Goal: Task Accomplishment & Management: Manage account settings

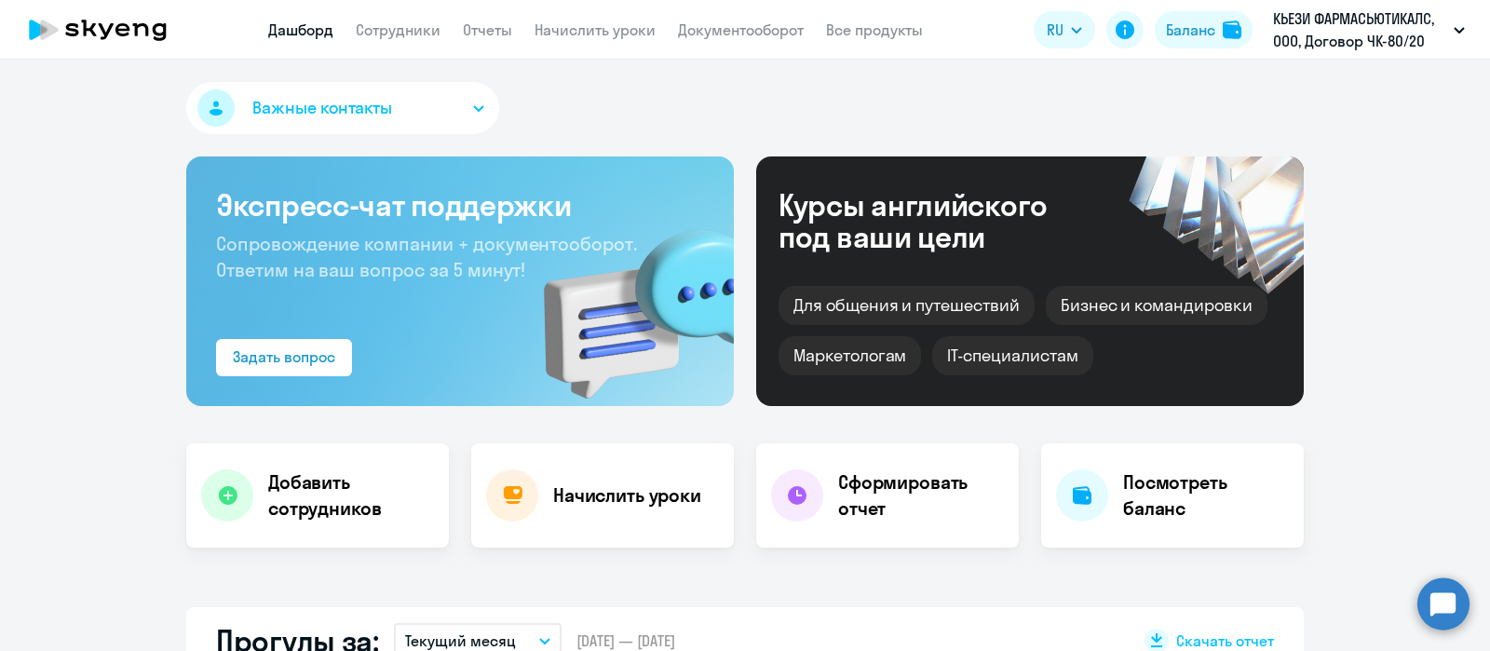
click at [396, 19] on app-menu-item-link "Сотрудники" at bounding box center [398, 30] width 85 height 23
click at [405, 21] on link "Сотрудники" at bounding box center [398, 29] width 85 height 19
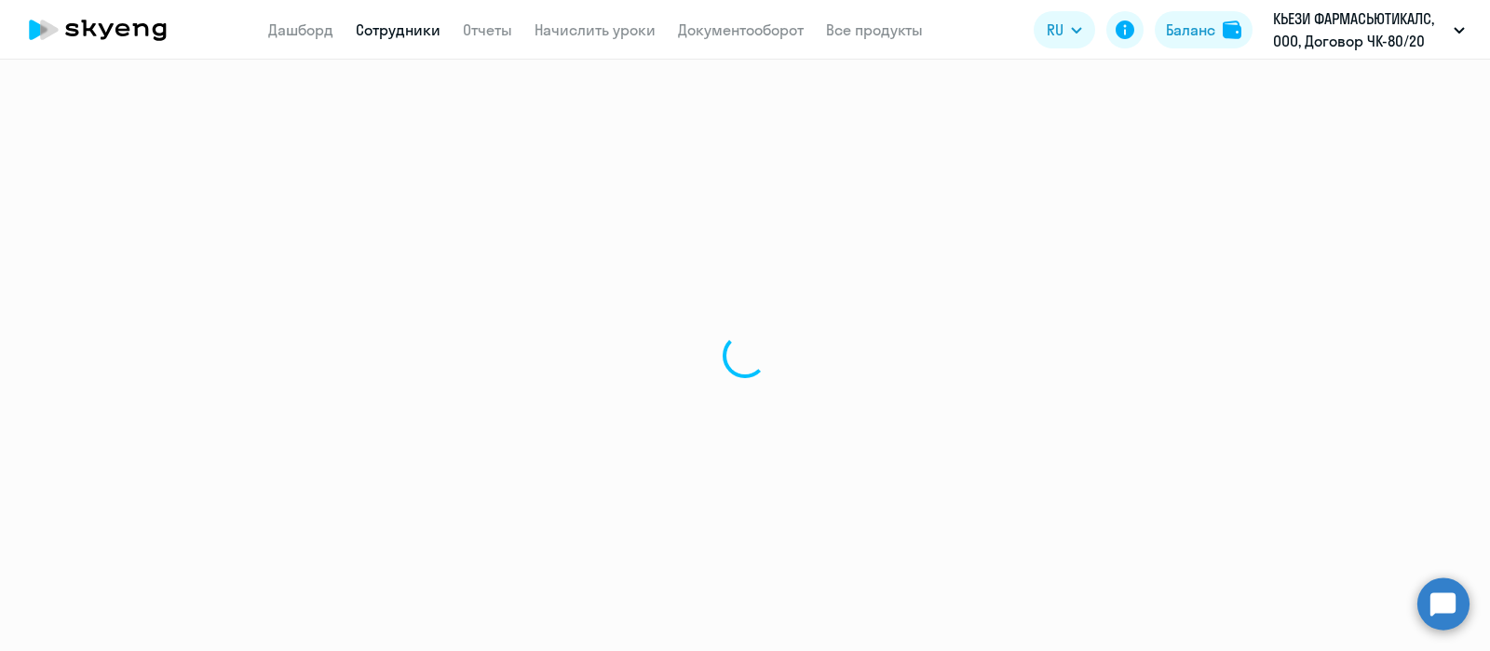
select select "30"
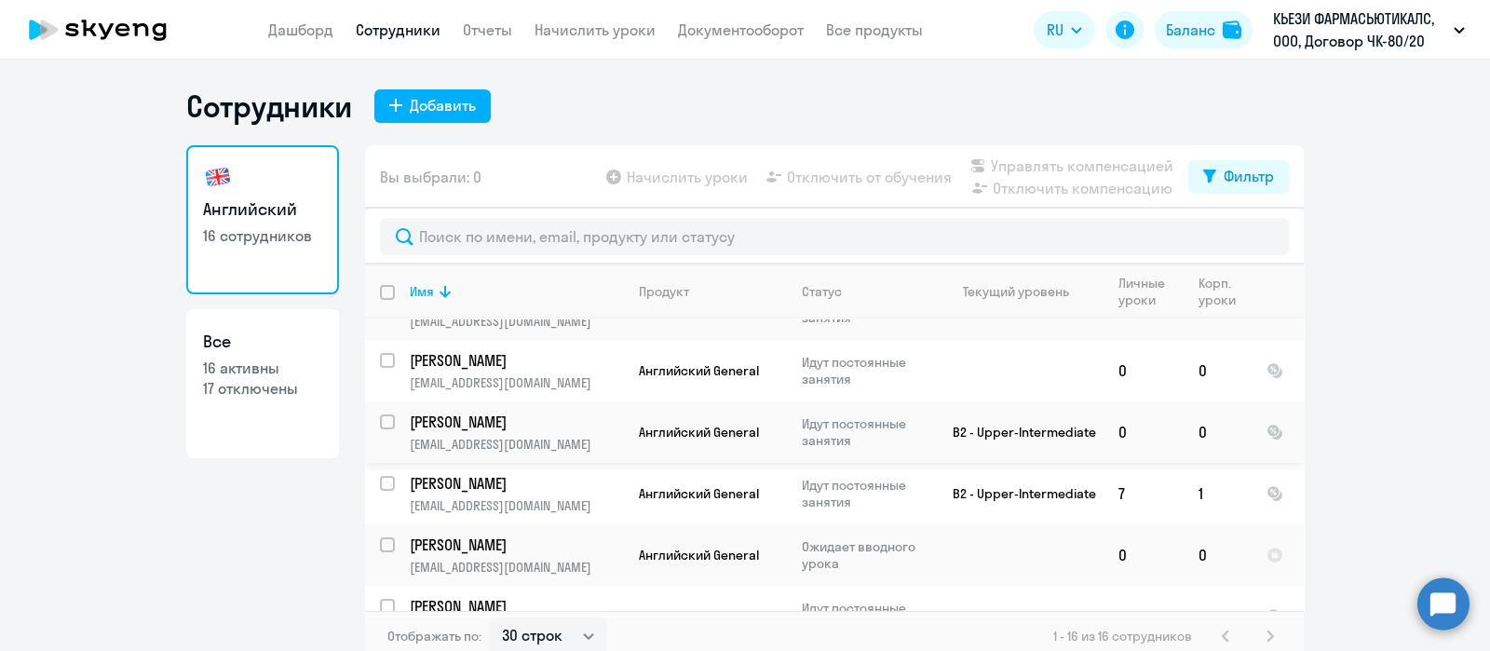
scroll to position [218, 0]
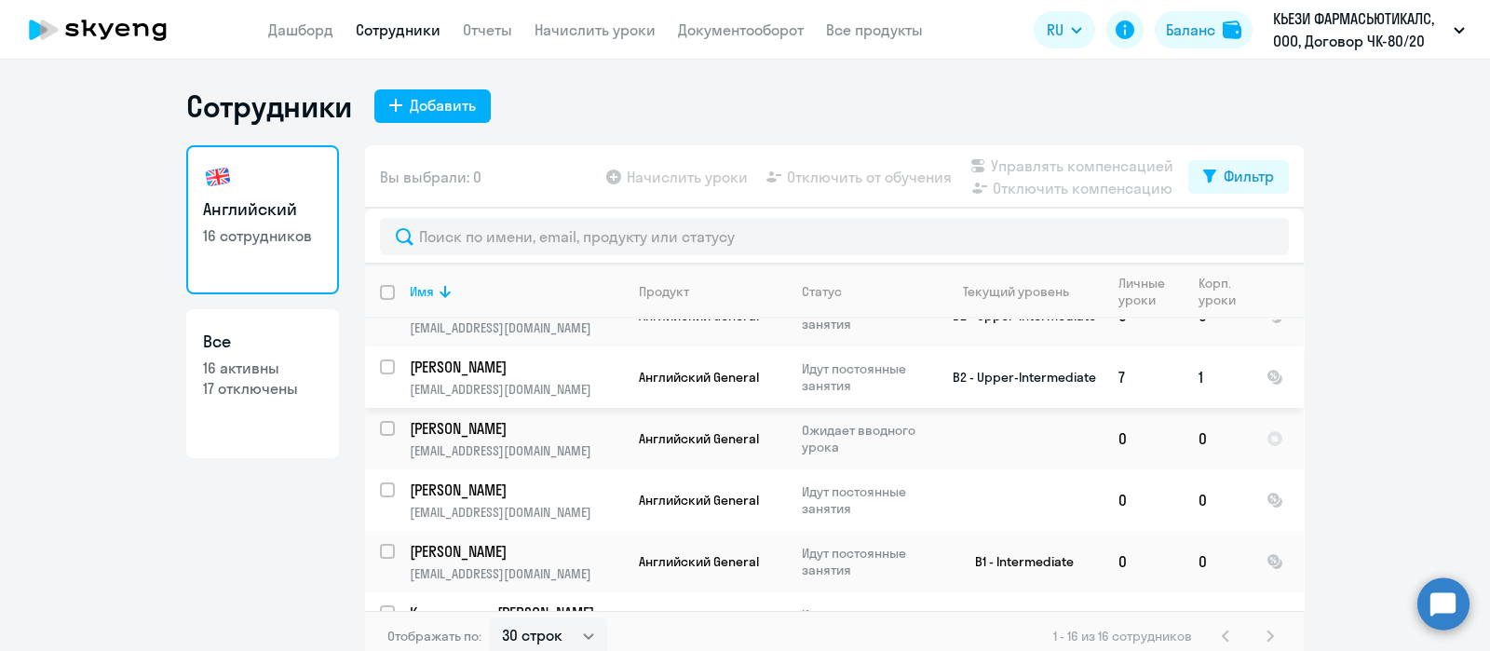
click at [490, 360] on p "[PERSON_NAME]" at bounding box center [515, 367] width 210 height 20
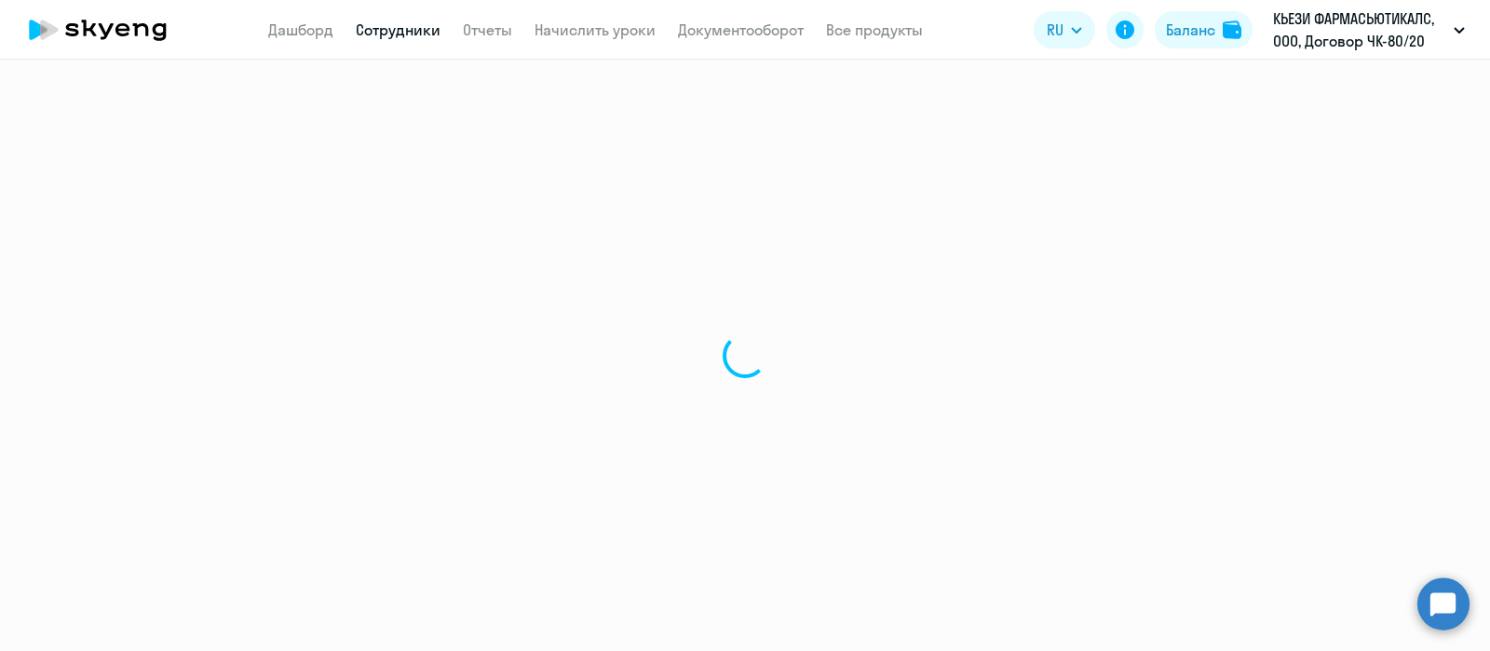
select select "english"
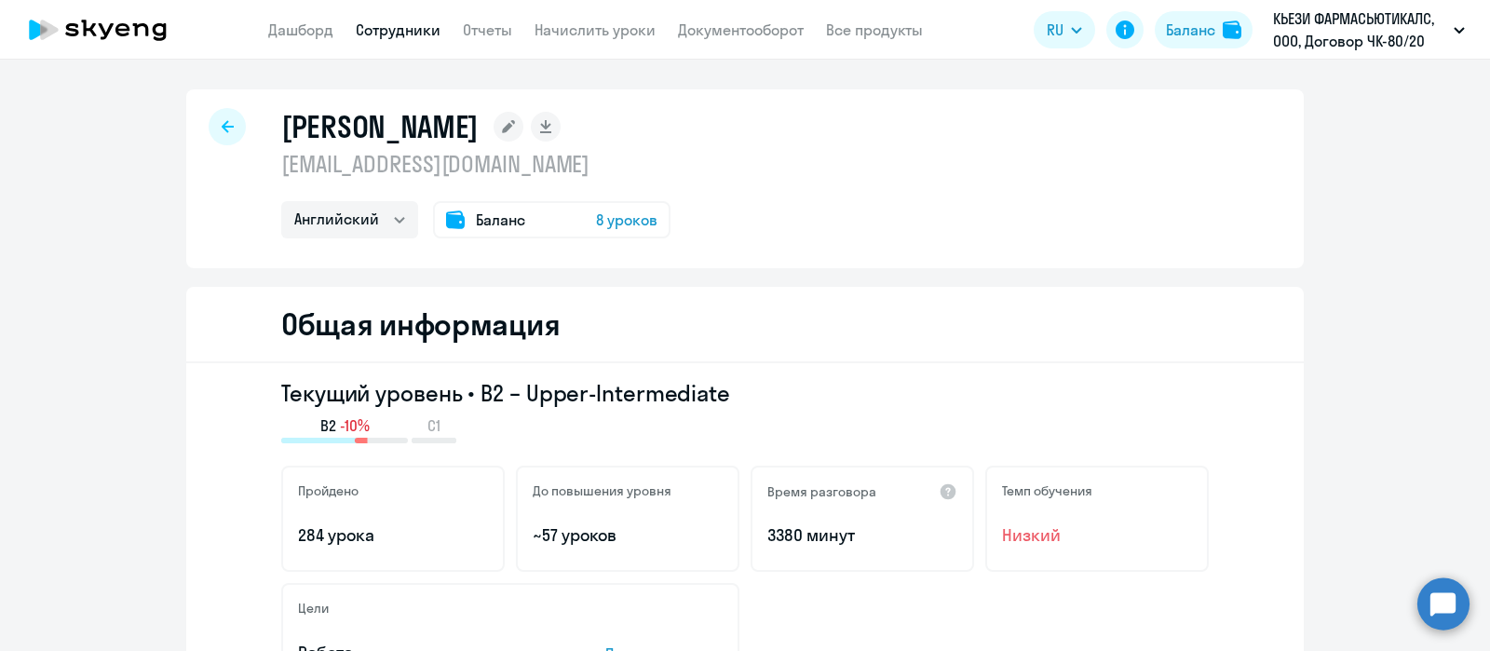
click at [222, 118] on div at bounding box center [227, 126] width 37 height 37
select select "30"
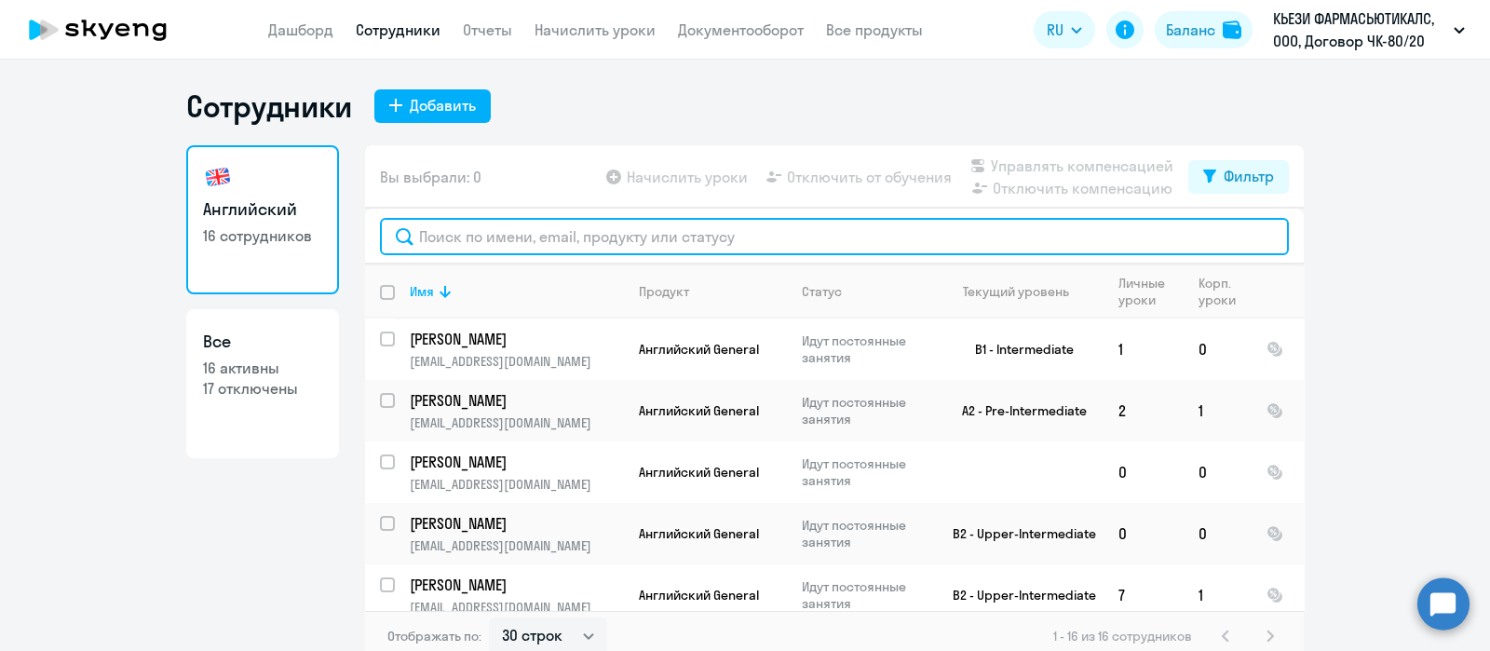
click at [495, 233] on input "text" at bounding box center [834, 236] width 909 height 37
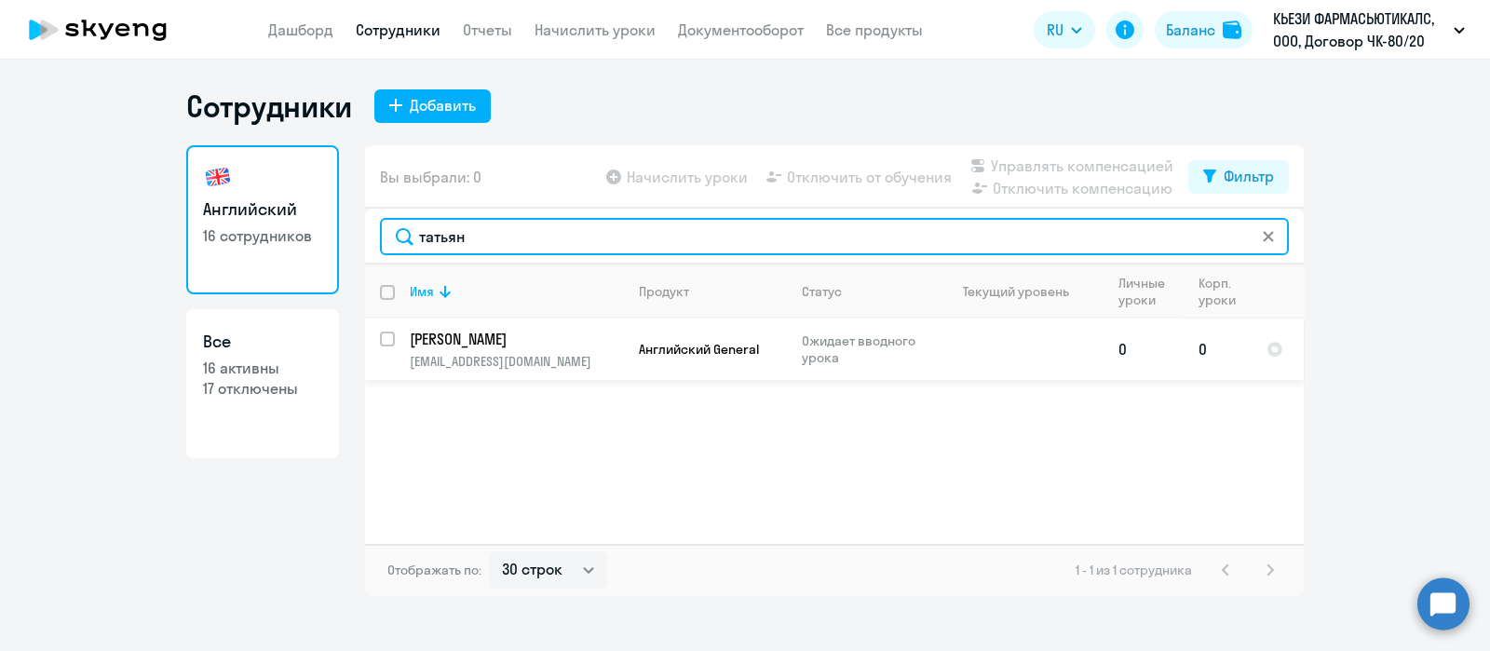
type input "татьян"
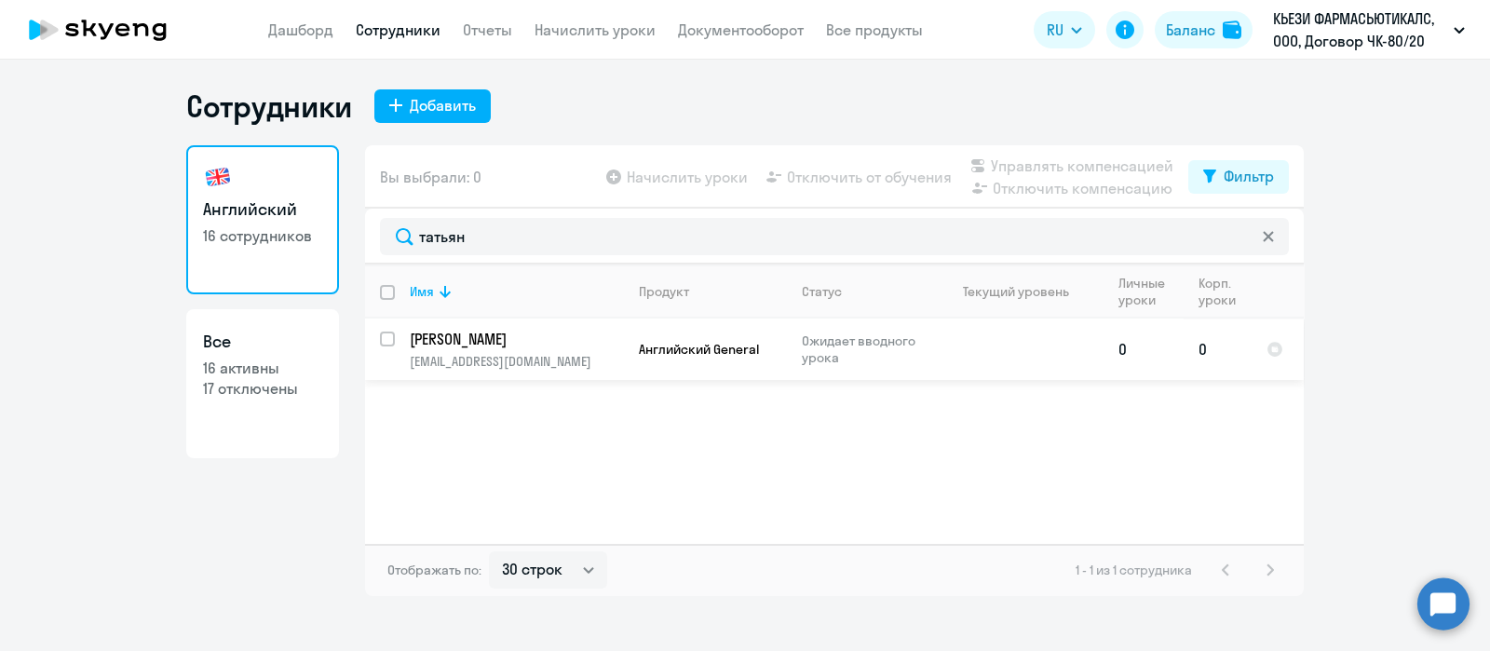
click at [385, 334] on input "select row 42454666" at bounding box center [398, 350] width 37 height 37
checkbox input "true"
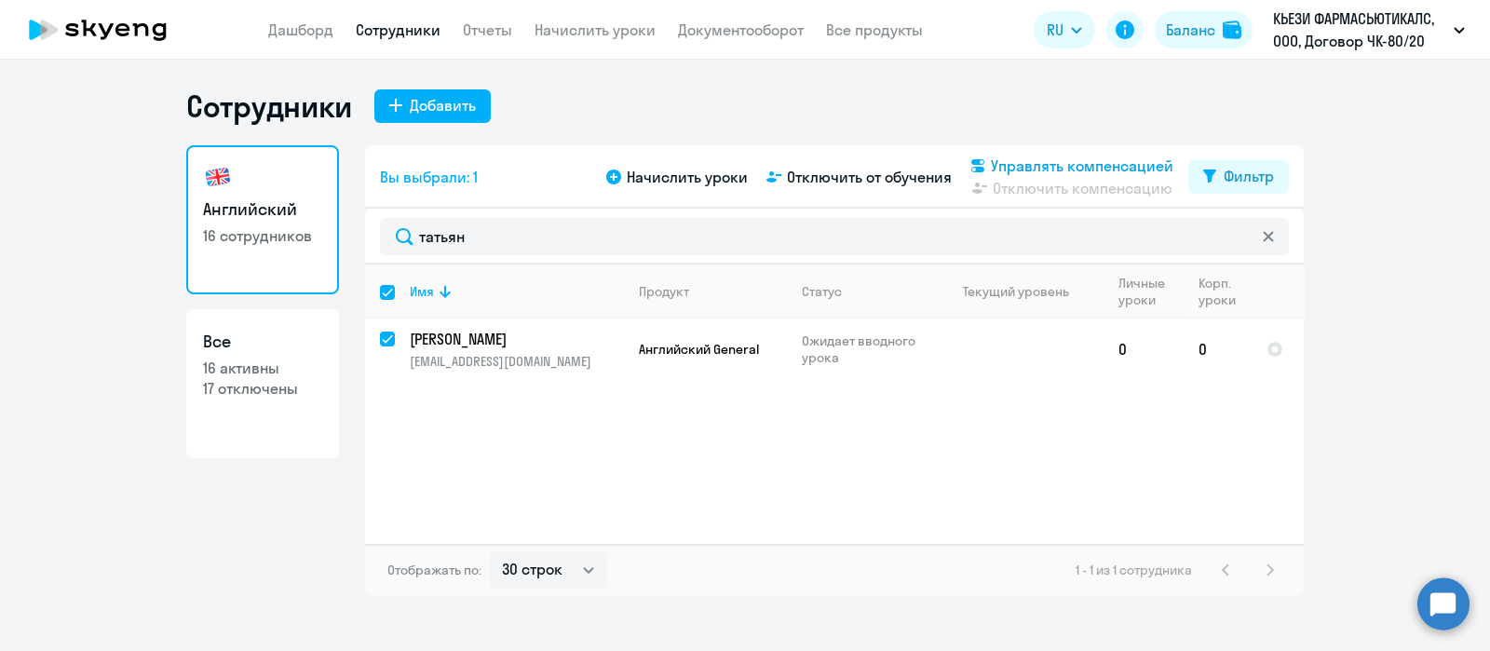
click at [1075, 168] on span "Управлять компенсацией" at bounding box center [1082, 166] width 183 height 22
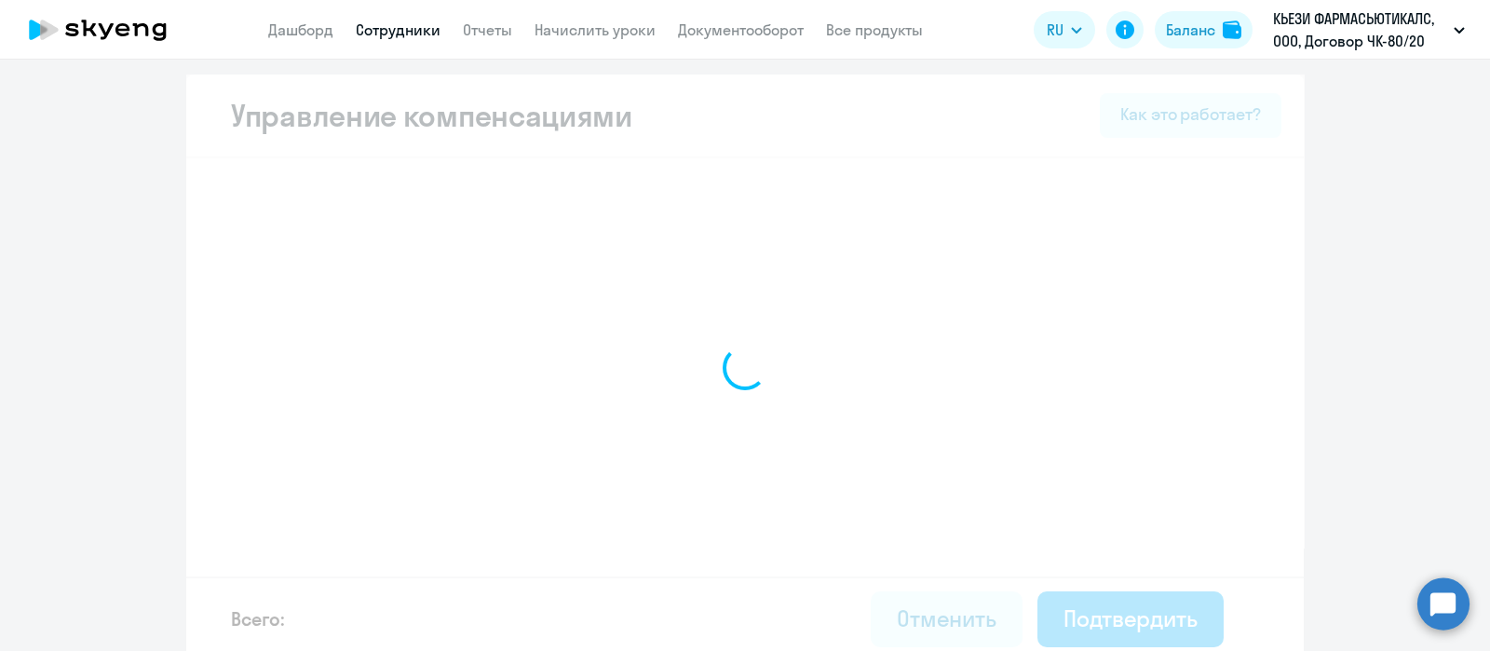
select select "YEARLY"
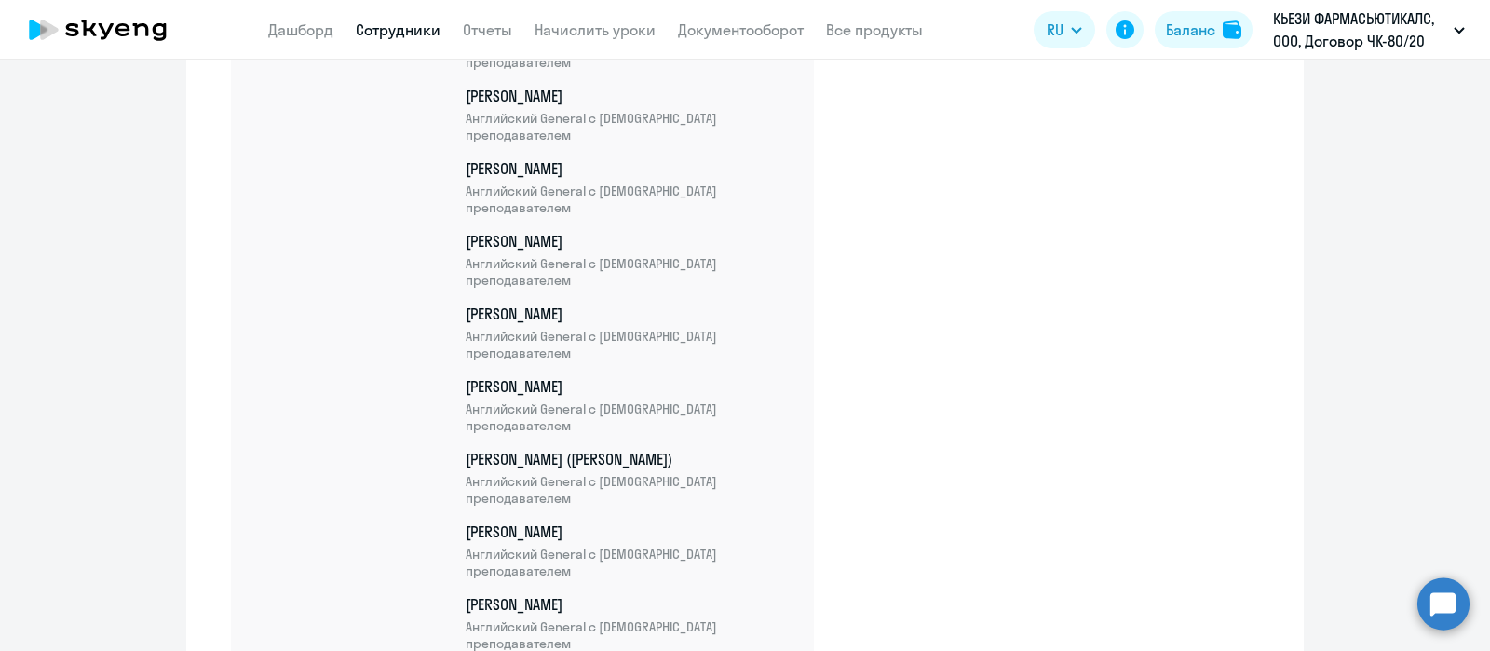
scroll to position [1355, 0]
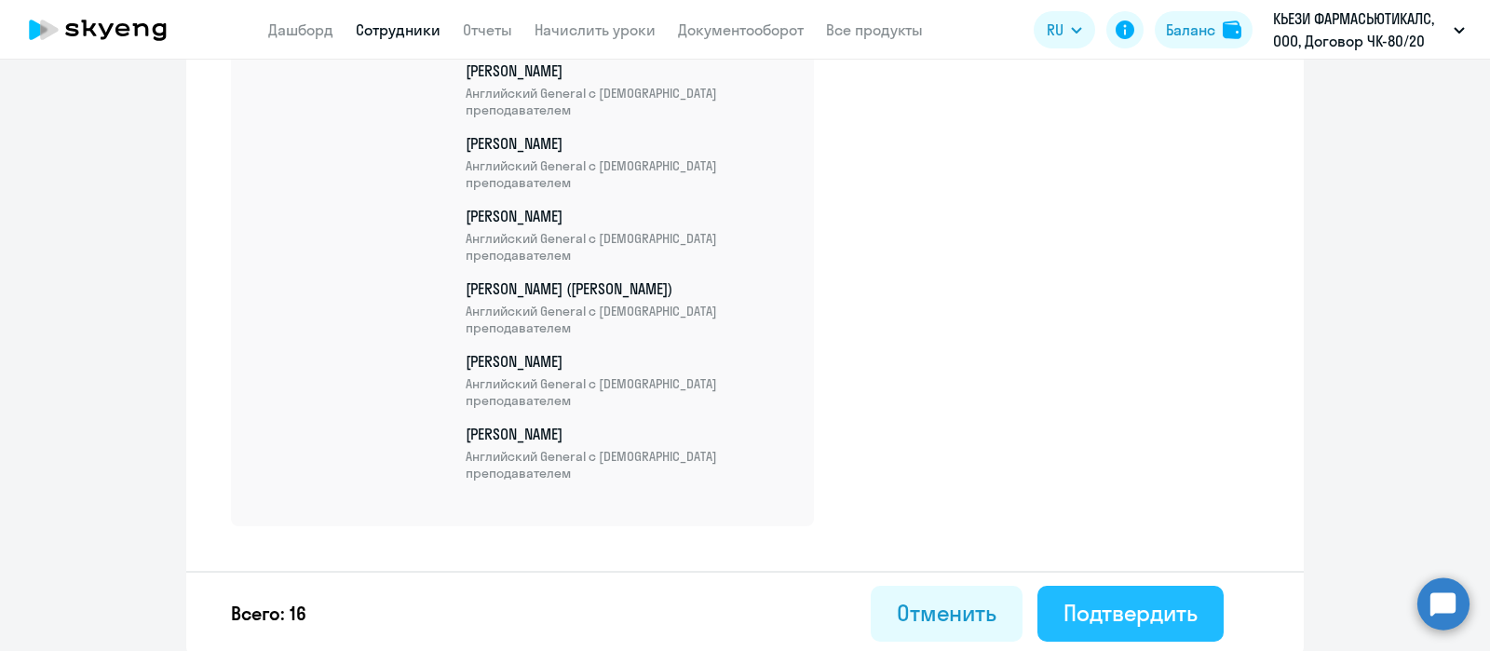
click at [1159, 610] on div "Подтвердить" at bounding box center [1130, 613] width 134 height 30
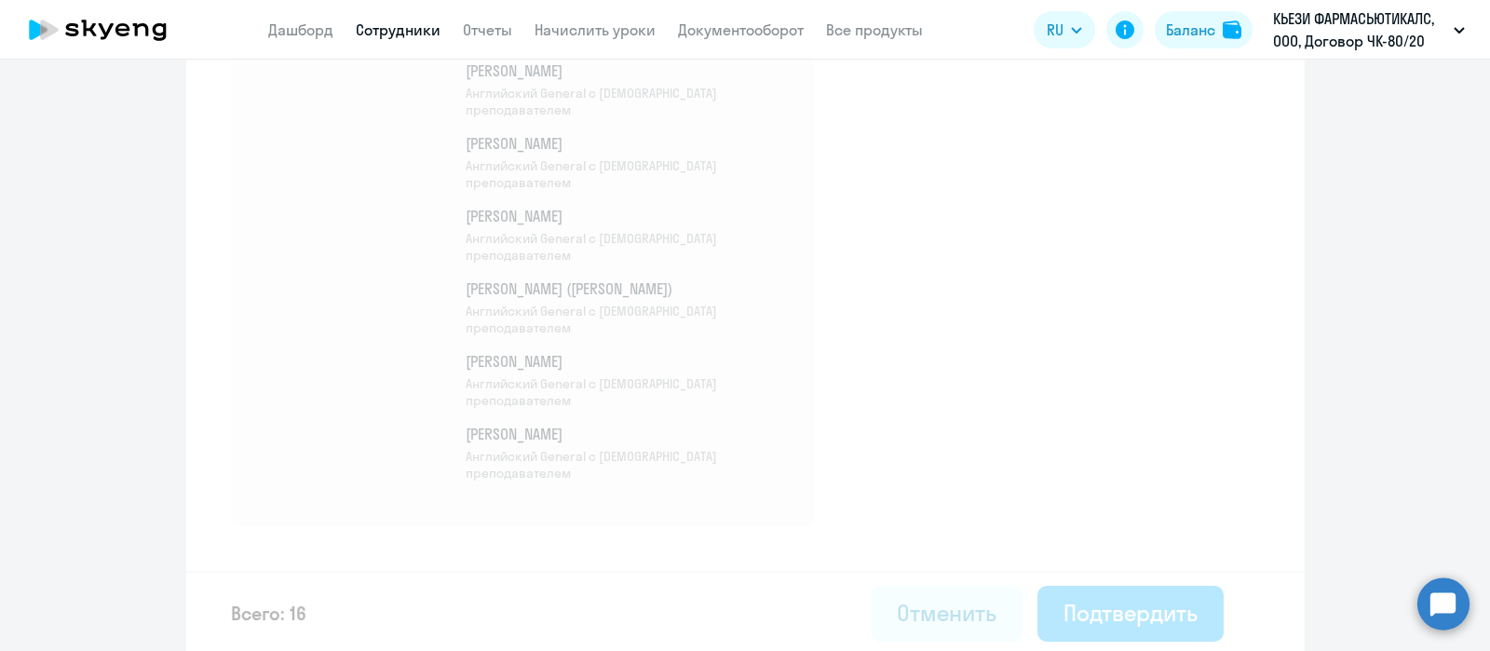
select select "30"
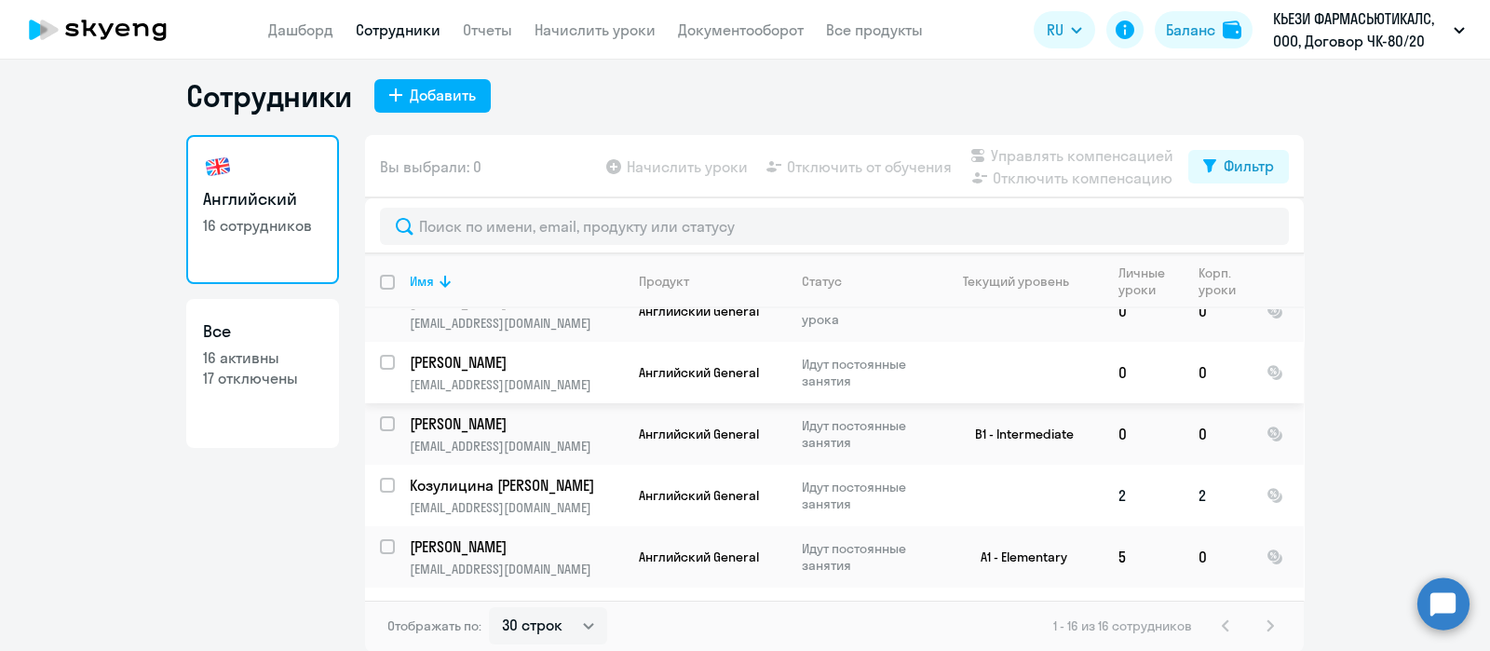
scroll to position [218, 0]
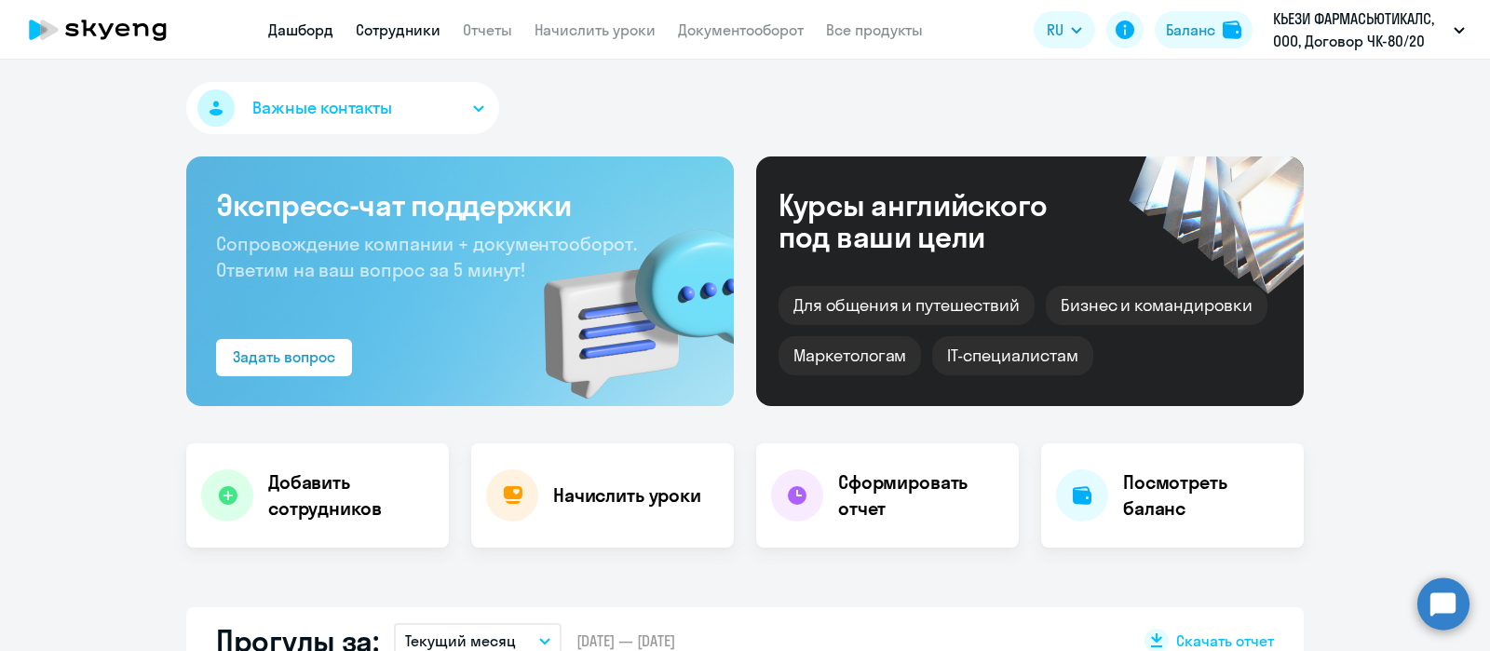
click at [417, 34] on link "Сотрудники" at bounding box center [398, 29] width 85 height 19
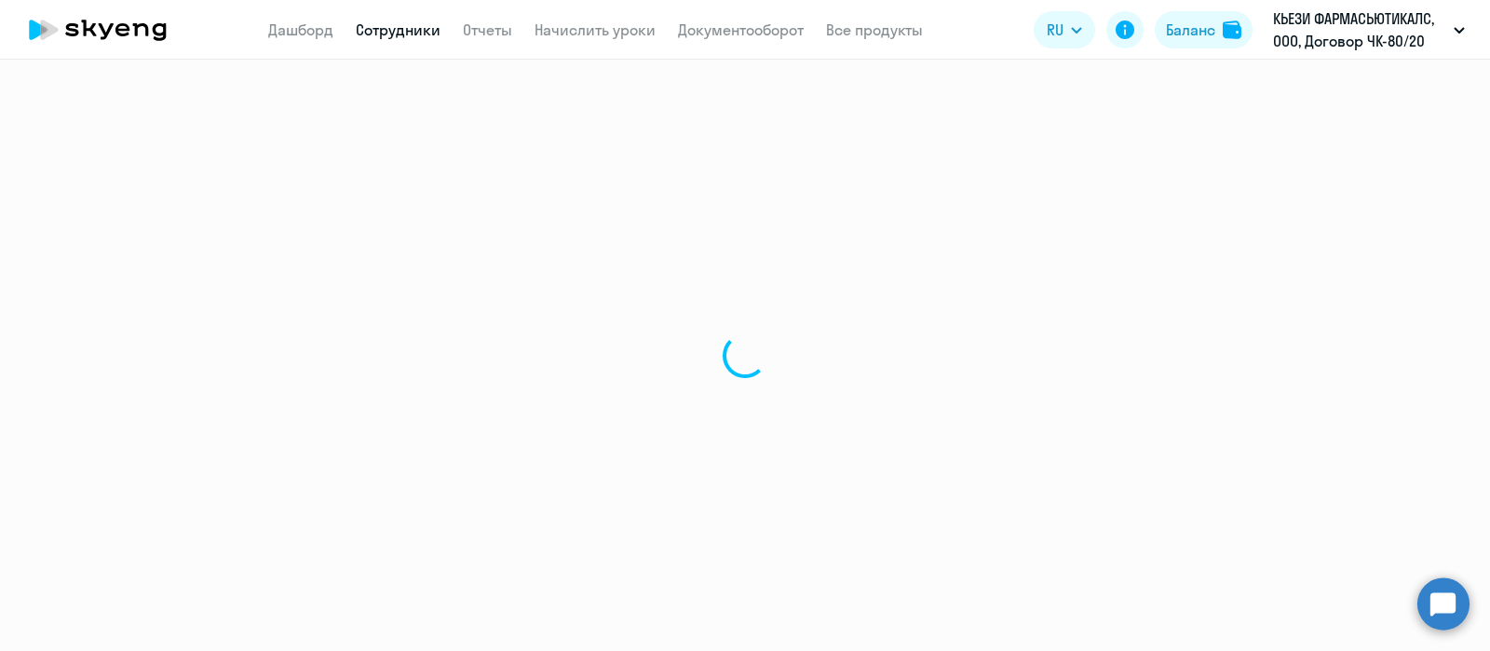
select select "30"
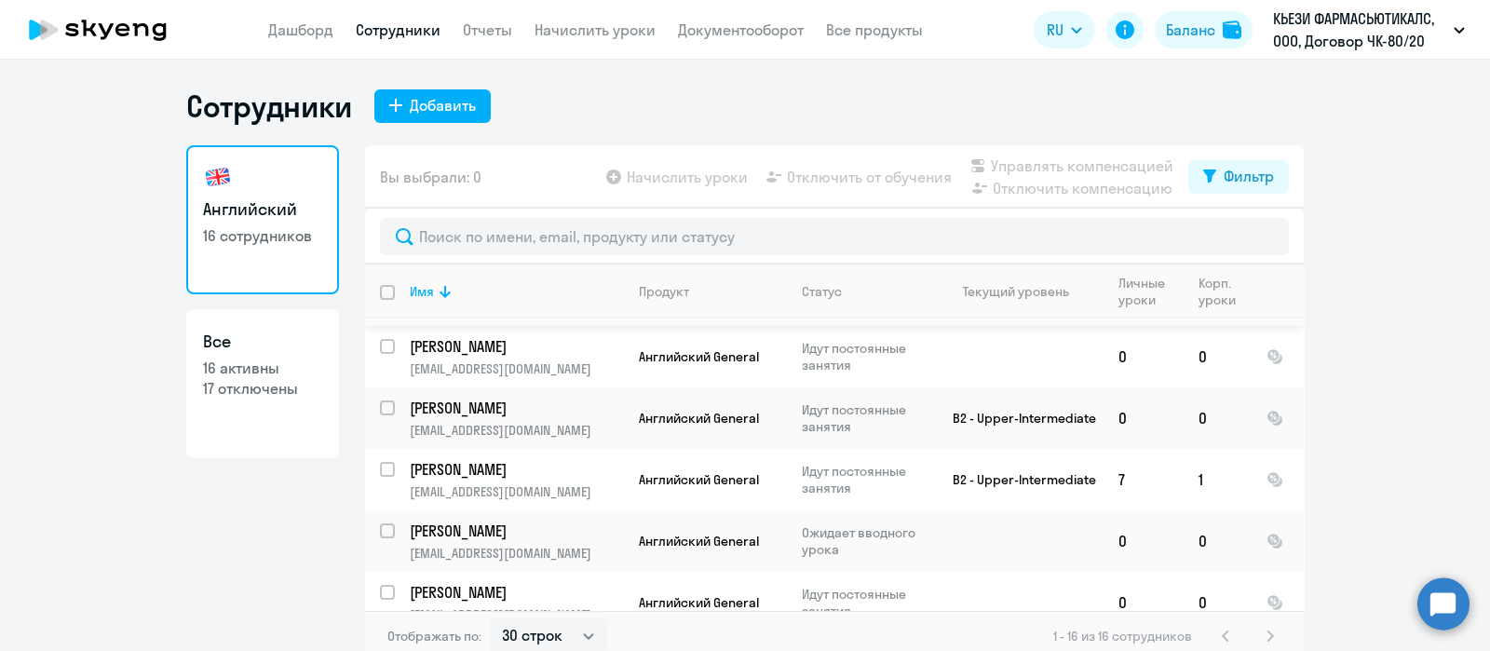
scroll to position [232, 0]
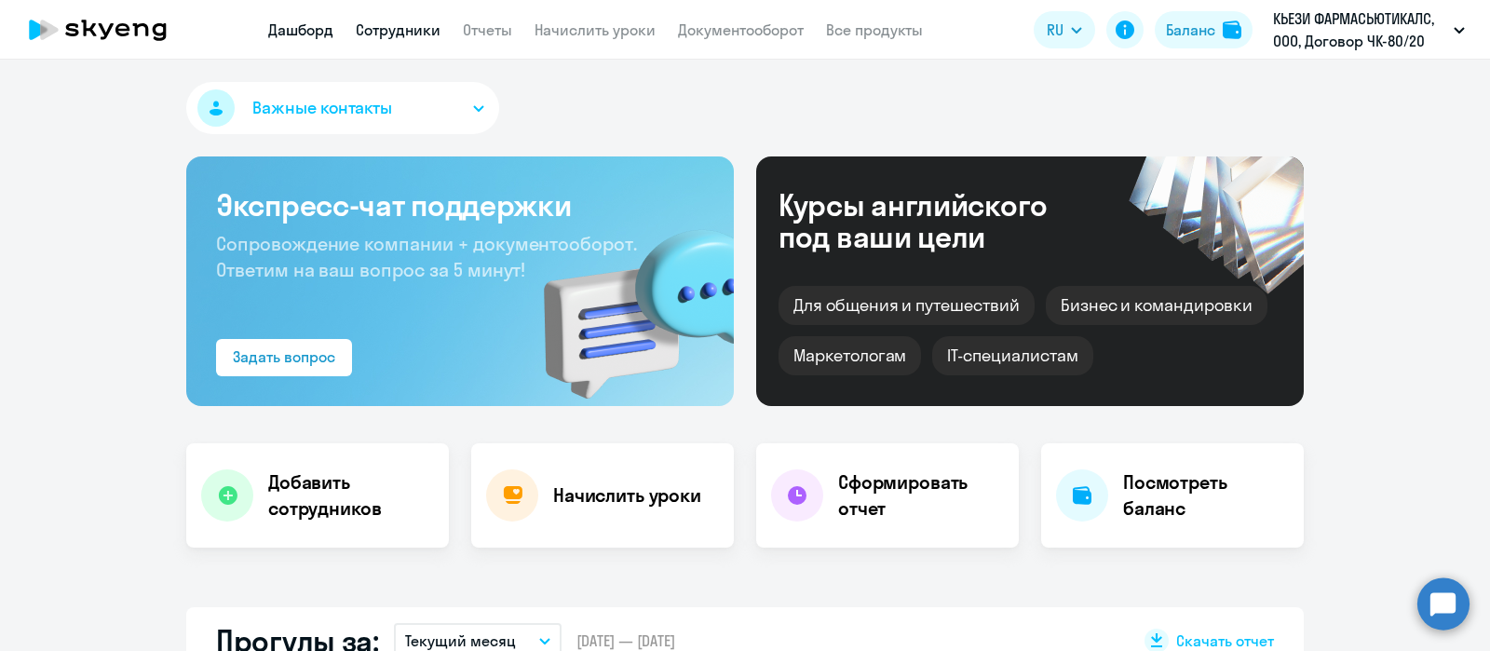
click at [410, 22] on link "Сотрудники" at bounding box center [398, 29] width 85 height 19
select select "30"
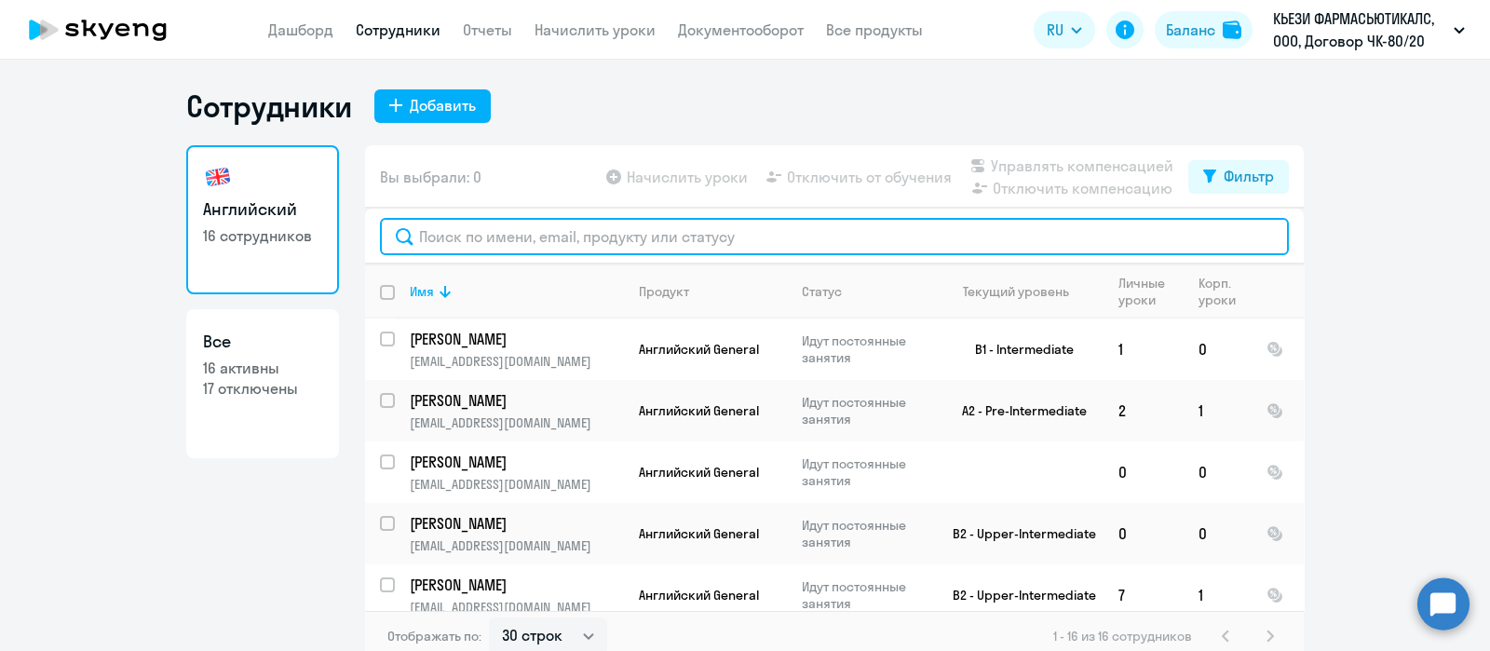
click at [549, 233] on input "text" at bounding box center [834, 236] width 909 height 37
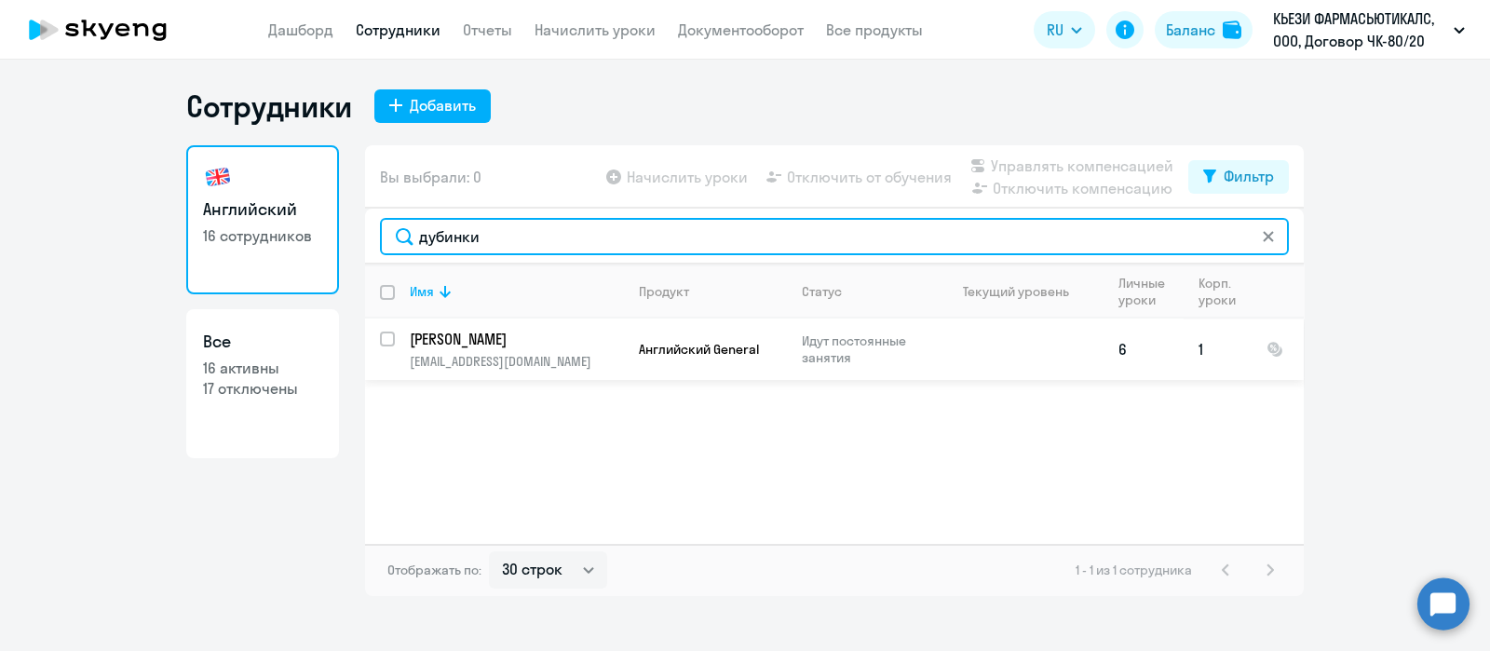
type input "дубинки"
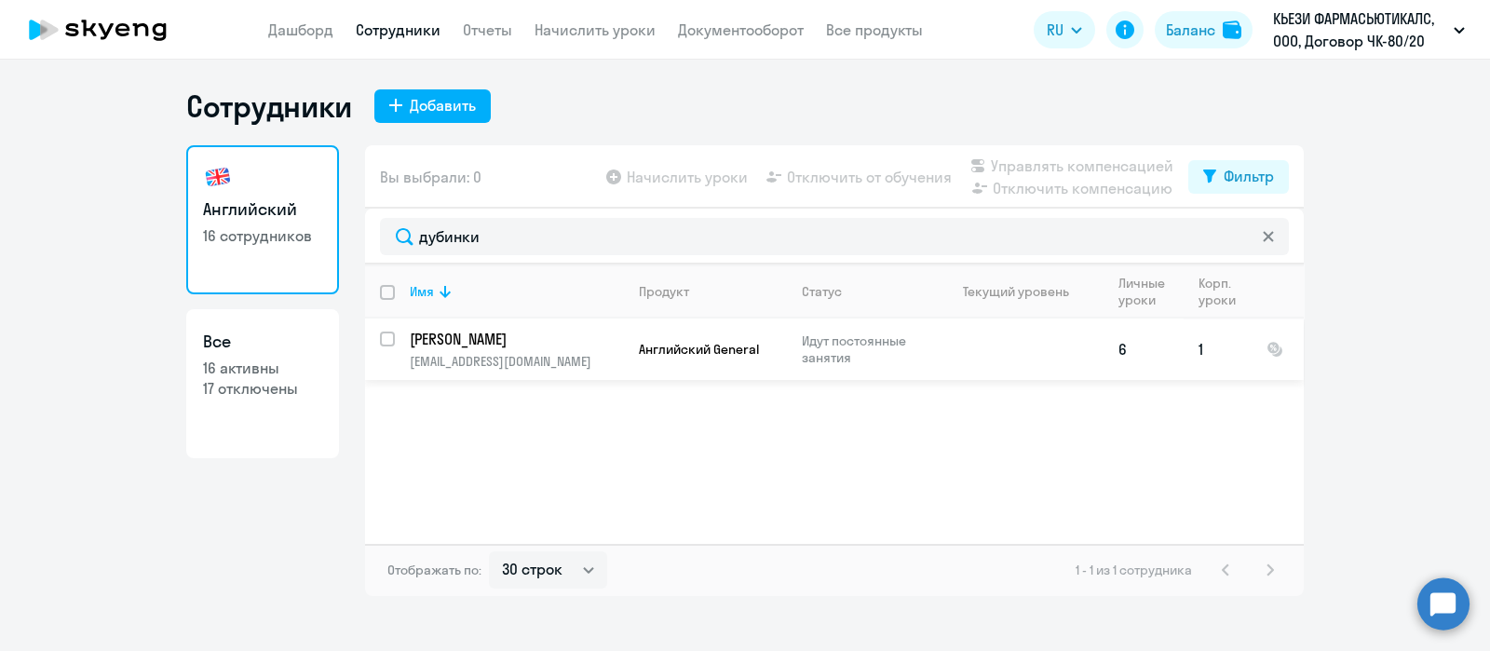
click at [521, 336] on p "[PERSON_NAME]" at bounding box center [515, 339] width 210 height 20
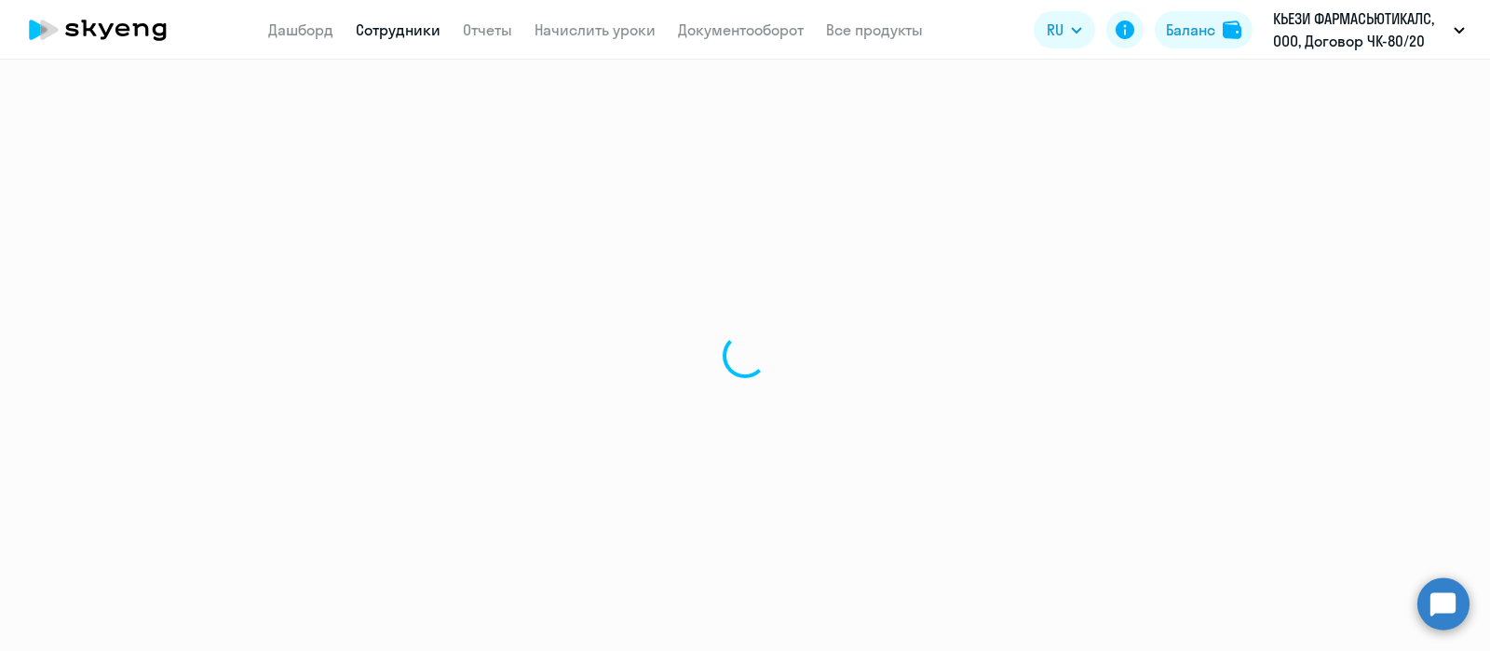
select select "english"
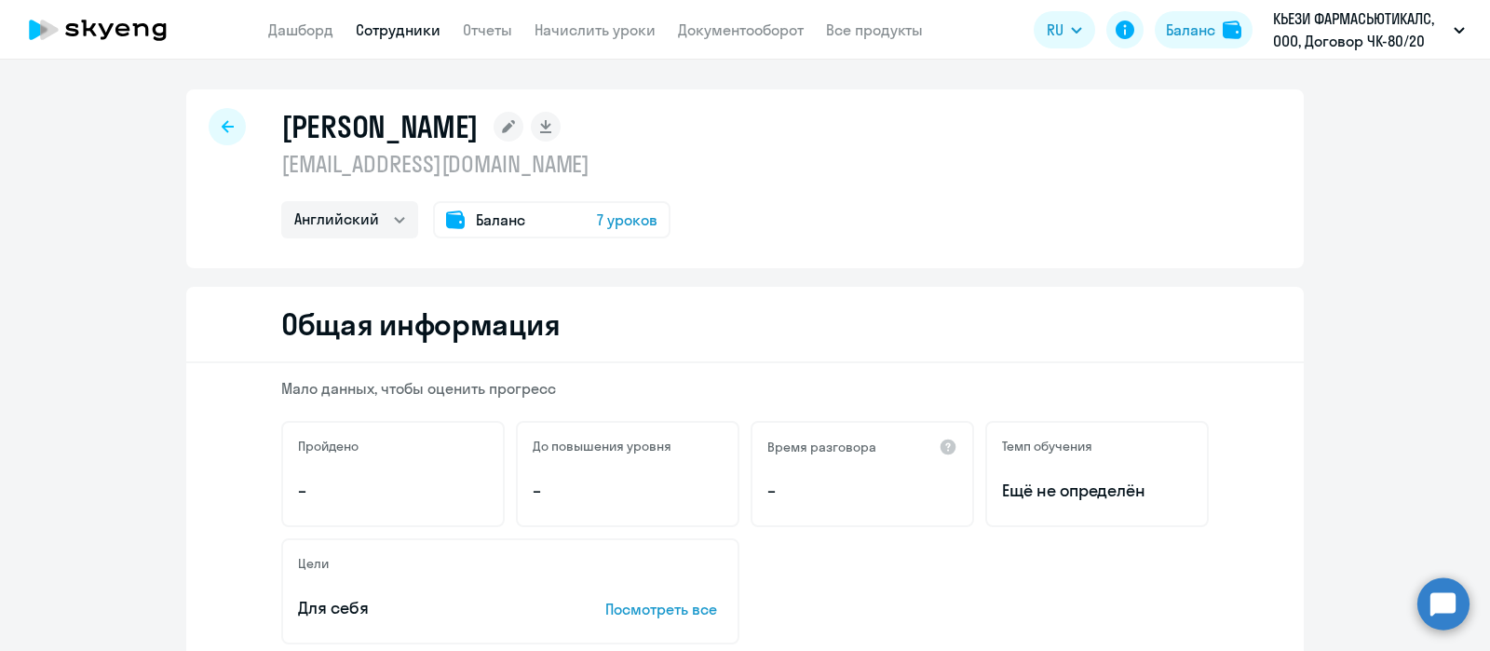
click at [222, 126] on icon at bounding box center [228, 126] width 12 height 12
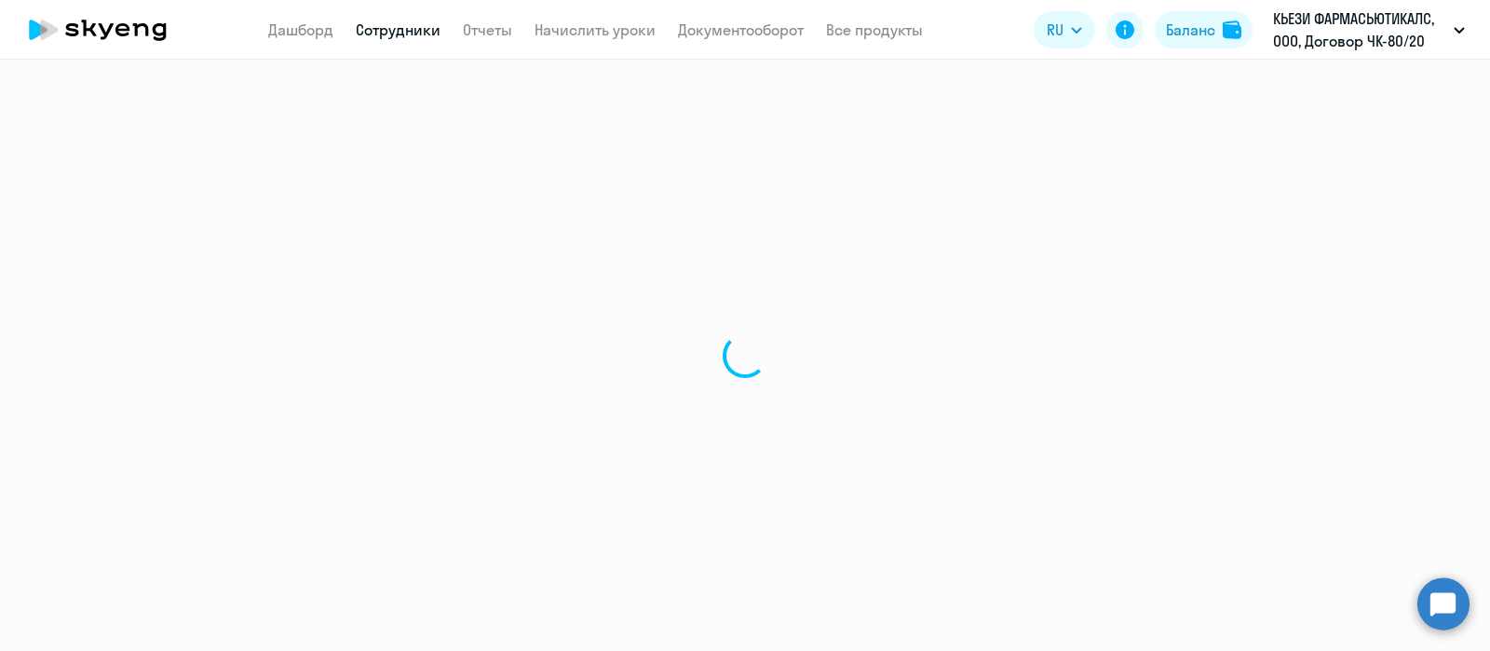
select select "30"
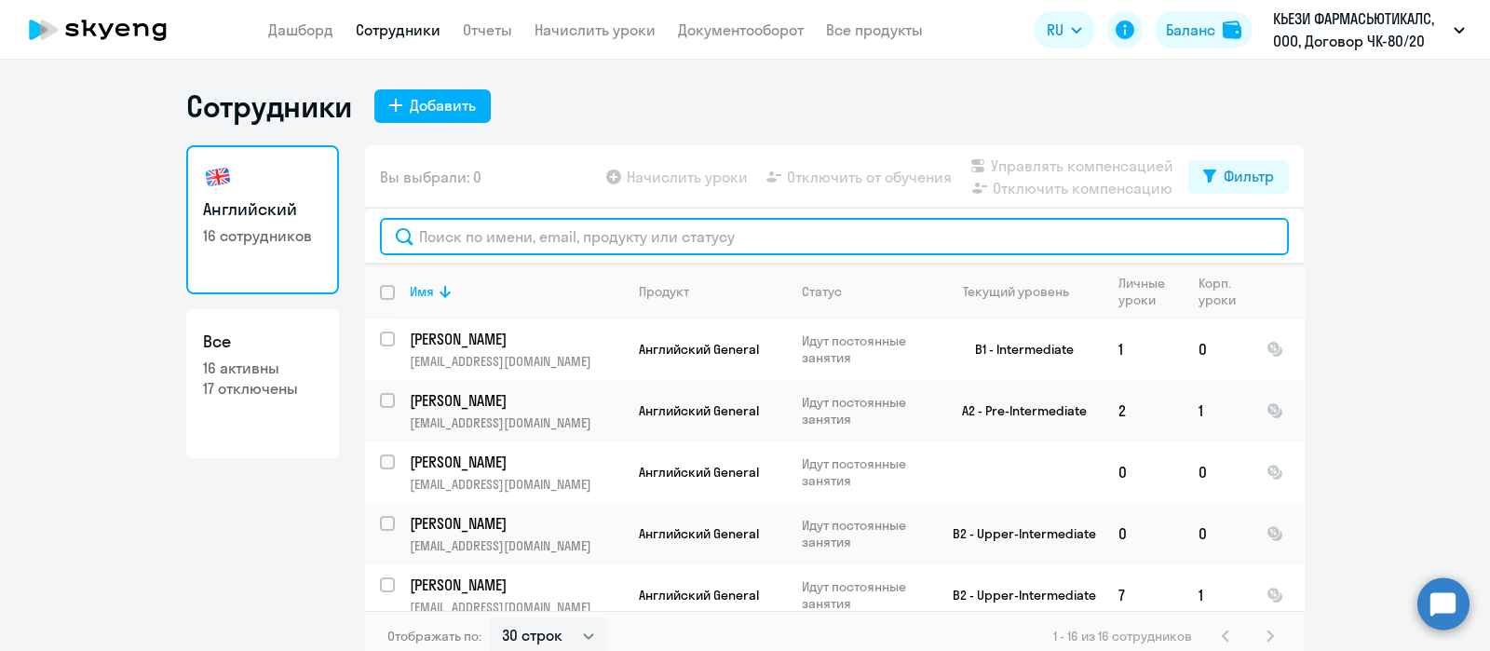
click at [526, 239] on input "text" at bounding box center [834, 236] width 909 height 37
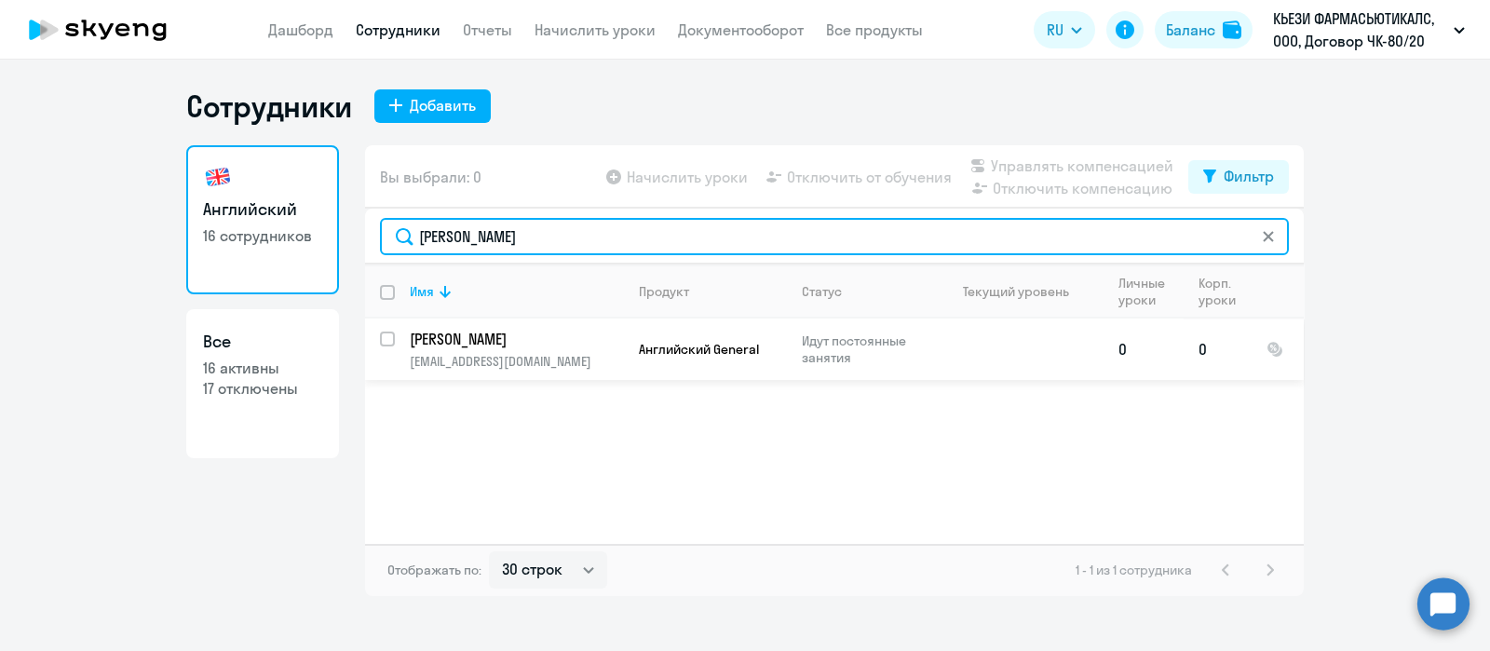
type input "титов"
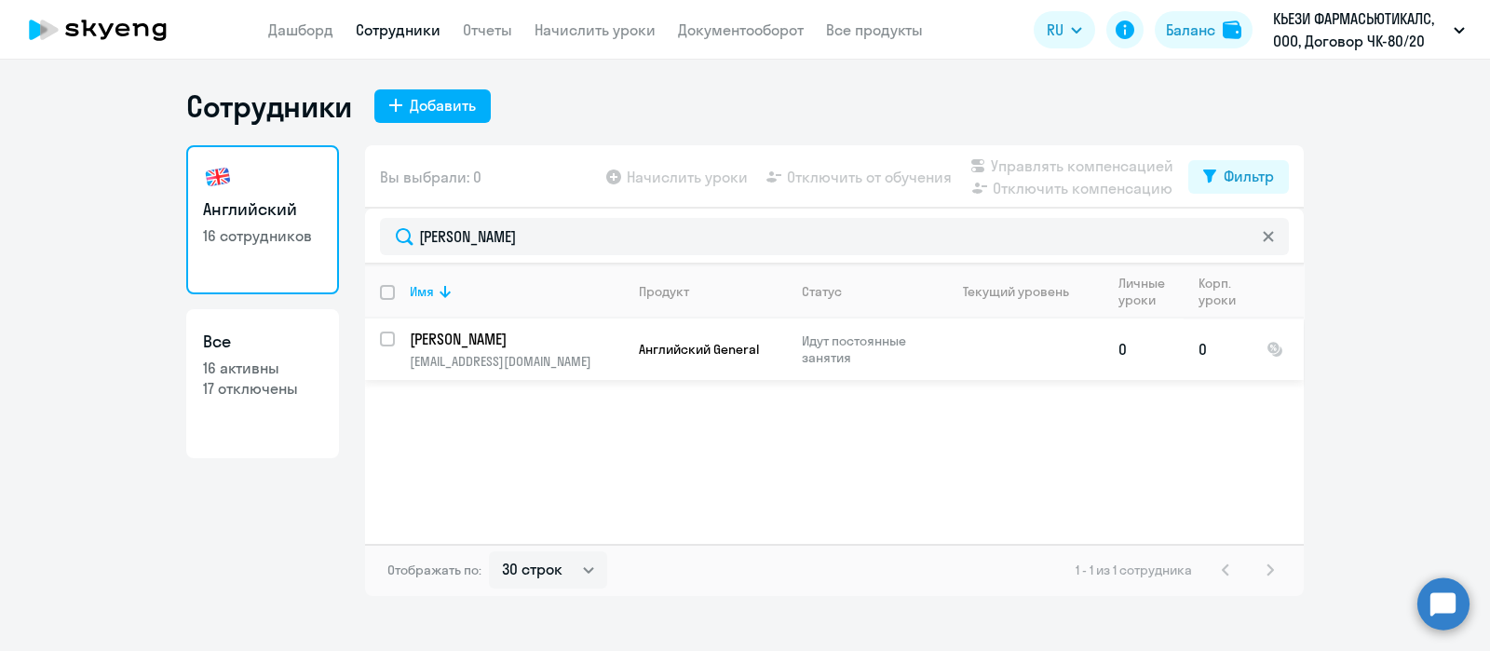
click at [452, 344] on p "[PERSON_NAME]" at bounding box center [515, 339] width 210 height 20
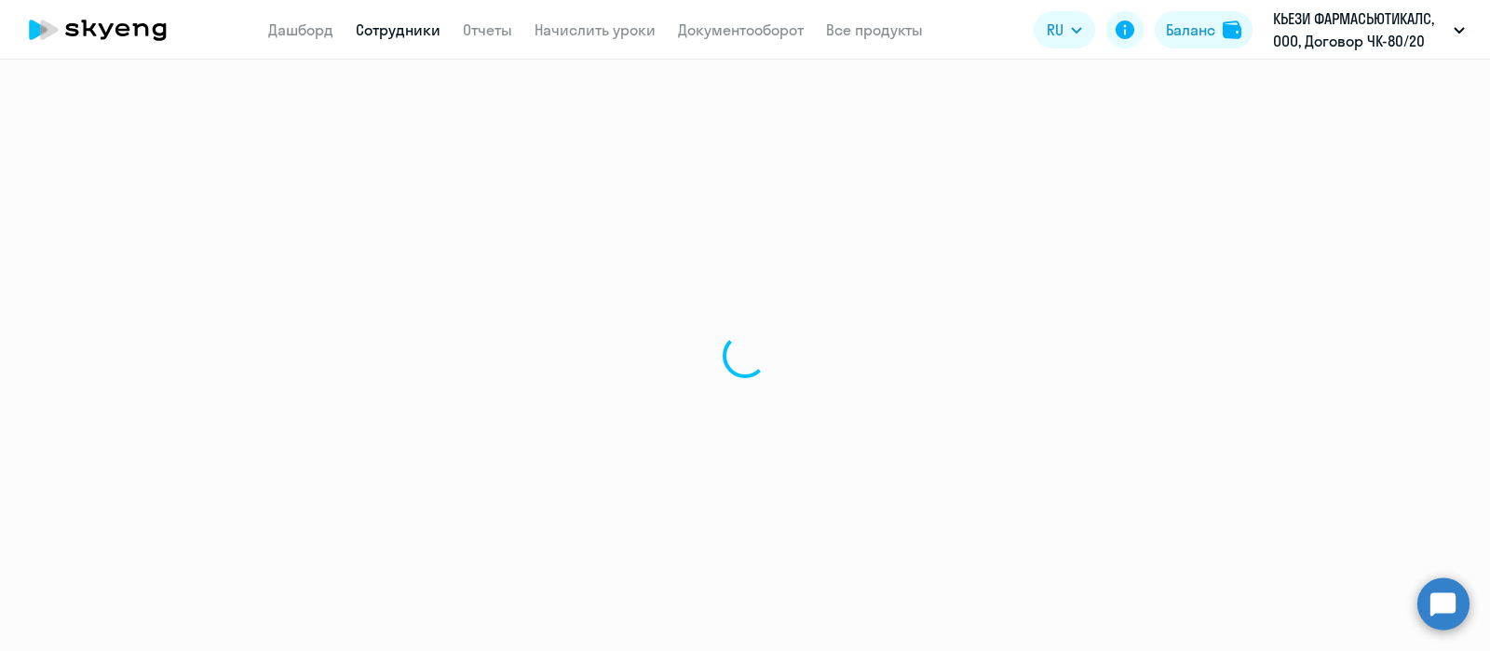
select select "english"
